Goal: Find specific fact: Find specific fact

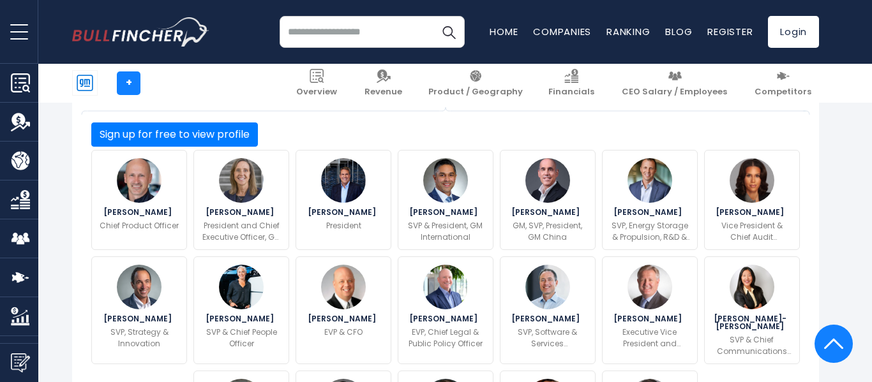
scroll to position [446, 0]
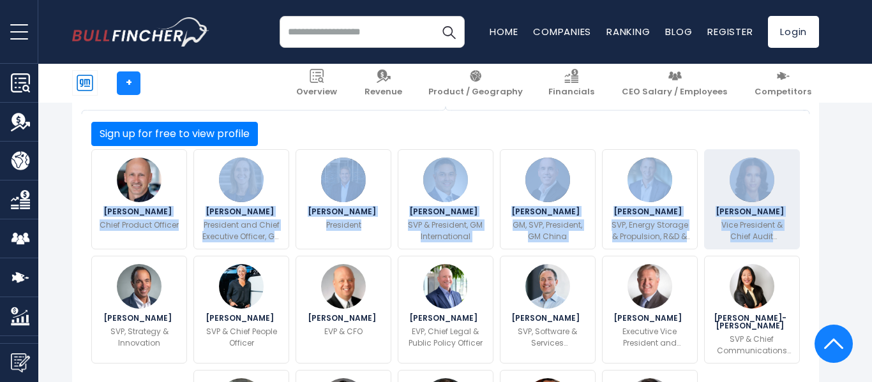
drag, startPoint x: 88, startPoint y: 193, endPoint x: 794, endPoint y: 228, distance: 706.3
click at [794, 228] on div "[PERSON_NAME] Chief Product Officer [PERSON_NAME] [PERSON_NAME]" at bounding box center [445, 310] width 715 height 328
copy div "[PERSON_NAME] Chief Product Officer [PERSON_NAME] President and Chief Executive…"
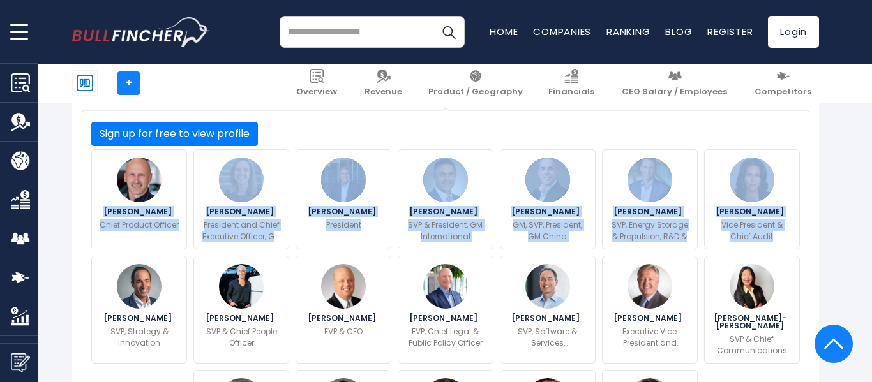
click at [72, 209] on div "[PERSON_NAME] Chairman & CEO 19 Sign up for free to view profile" at bounding box center [445, 239] width 747 height 524
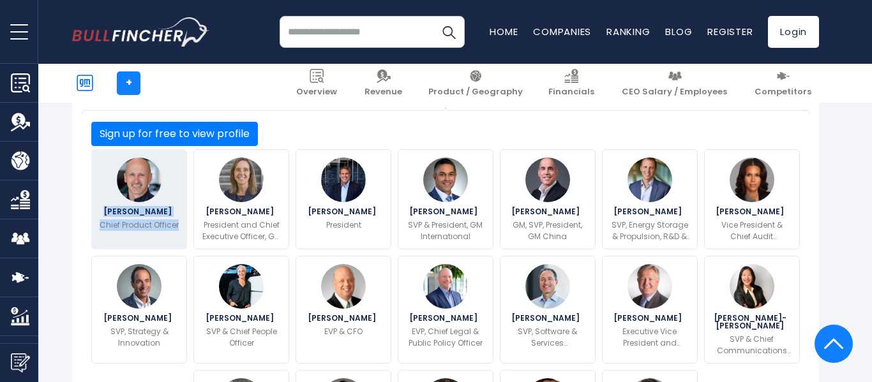
drag, startPoint x: 87, startPoint y: 194, endPoint x: 180, endPoint y: 214, distance: 94.7
click at [180, 214] on div "[PERSON_NAME] Chief Product Officer" at bounding box center [139, 199] width 102 height 107
copy div "[PERSON_NAME] Chief Product Officer"
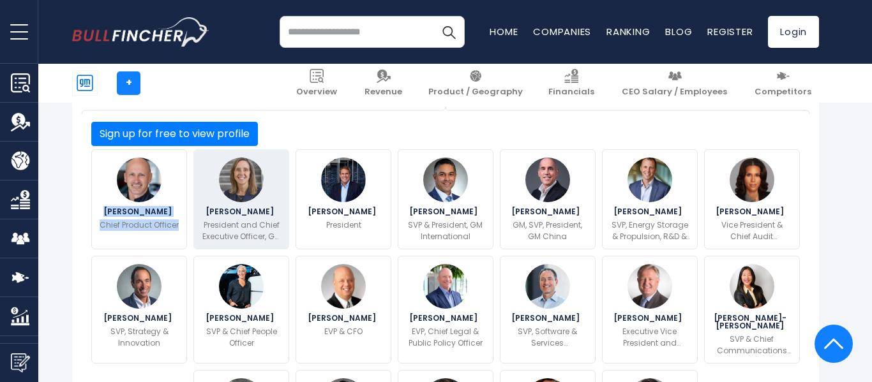
click at [257, 220] on p "President and Chief Executive Officer, GM Financial" at bounding box center [241, 231] width 79 height 23
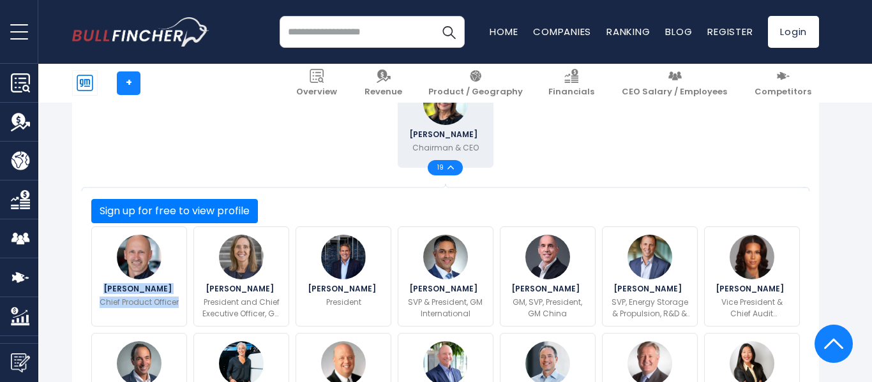
scroll to position [377, 0]
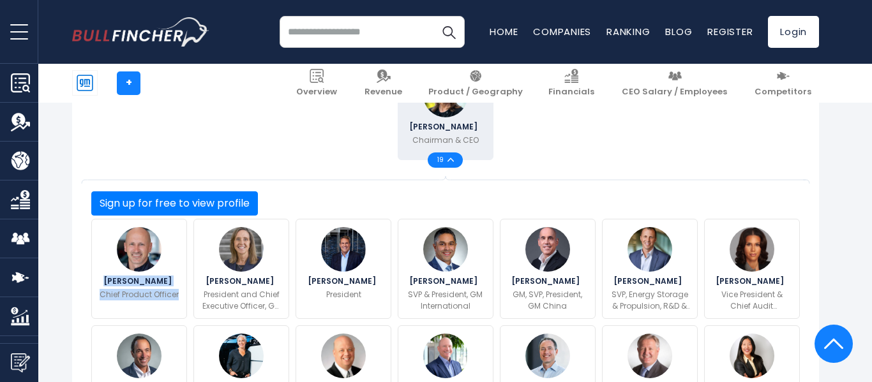
click at [469, 137] on p "Chairman & CEO" at bounding box center [445, 140] width 66 height 11
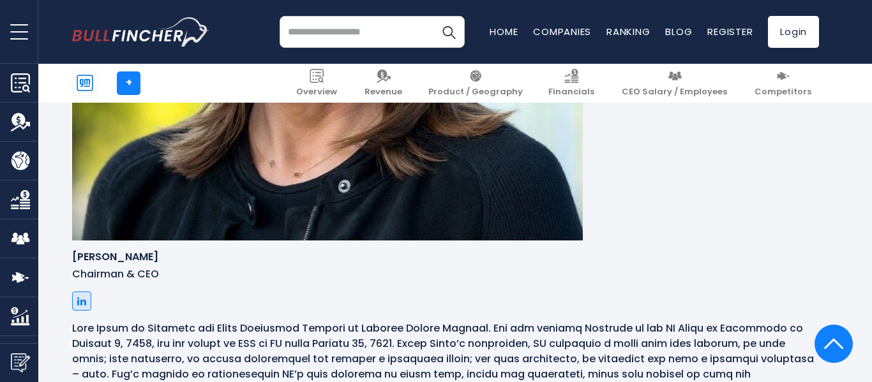
scroll to position [1344, 0]
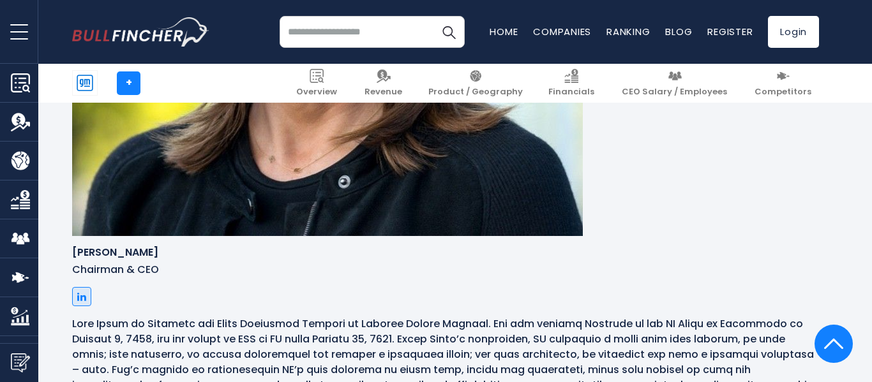
drag, startPoint x: 88, startPoint y: 249, endPoint x: 170, endPoint y: 255, distance: 82.6
copy p "President and Chief Executive Officer, GM Financial"
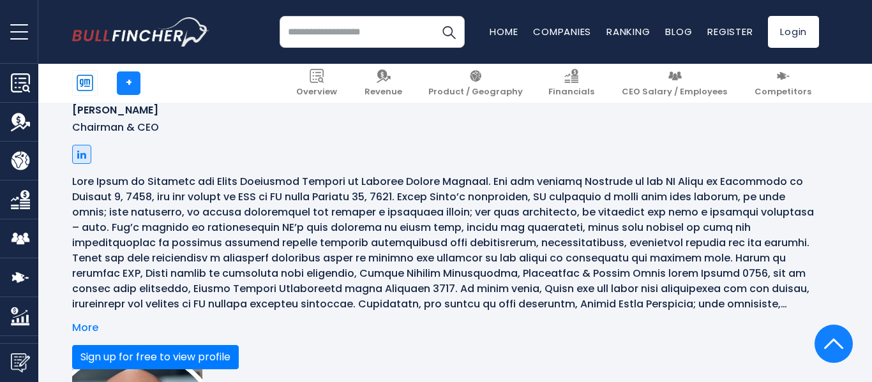
scroll to position [1486, 0]
drag, startPoint x: 87, startPoint y: 278, endPoint x: 132, endPoint y: 294, distance: 47.7
copy div "[PERSON_NAME] President"
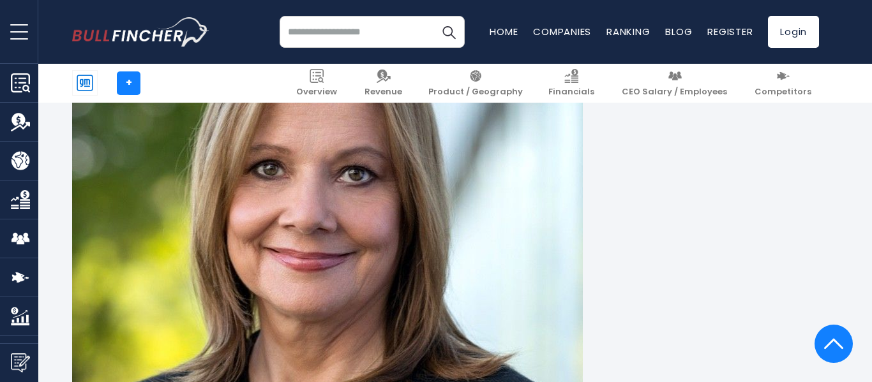
scroll to position [1100, 0]
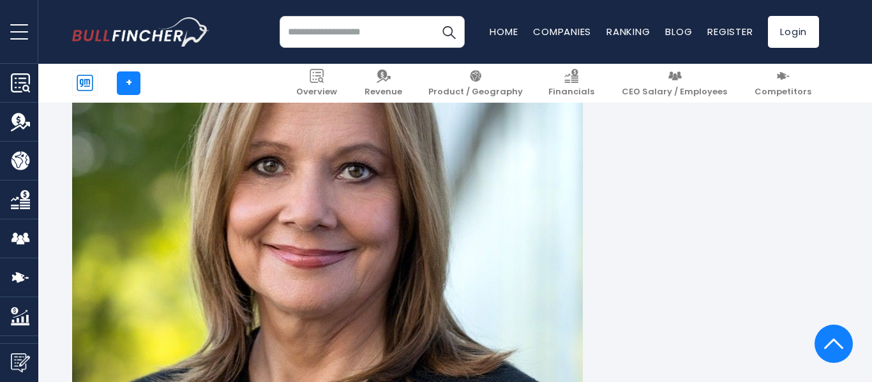
drag, startPoint x: 89, startPoint y: 277, endPoint x: 170, endPoint y: 293, distance: 83.3
copy div "[PERSON_NAME] Chief Product Officer"
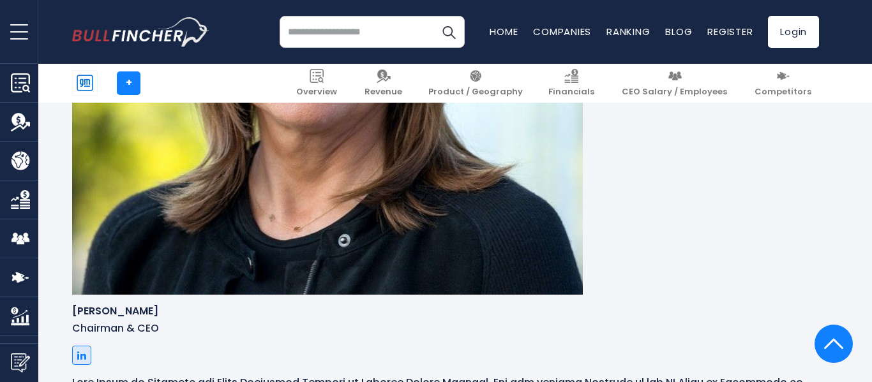
scroll to position [1284, 0]
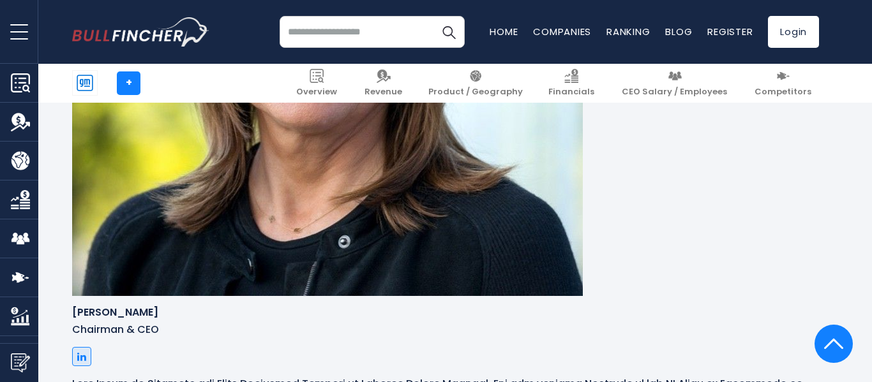
drag, startPoint x: 86, startPoint y: 290, endPoint x: 178, endPoint y: 319, distance: 96.9
copy div "[PERSON_NAME] President and Chief Executive Officer, GM Financial"
